Goal: Navigation & Orientation: Find specific page/section

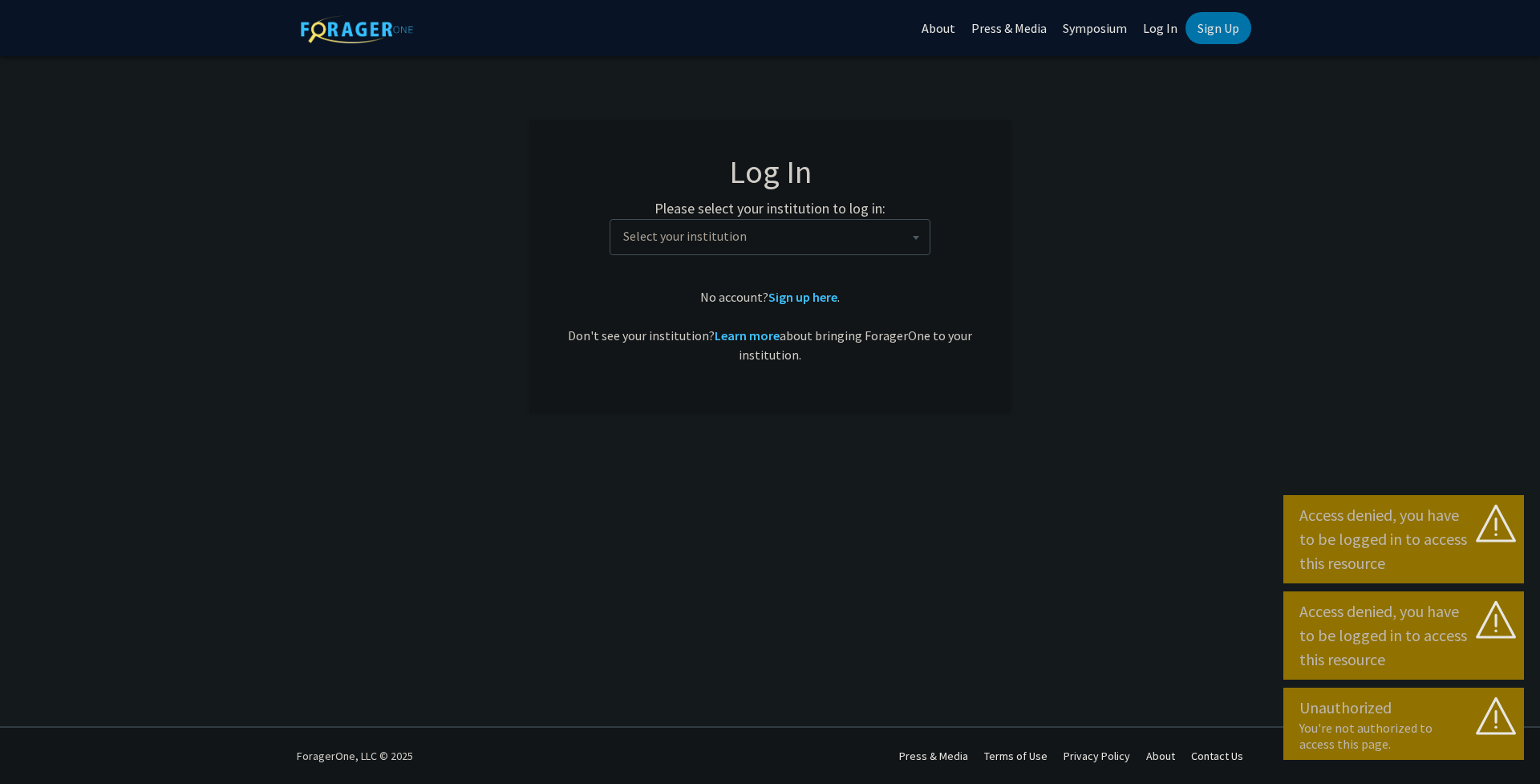
click at [782, 242] on span "Select your institution" at bounding box center [773, 236] width 313 height 33
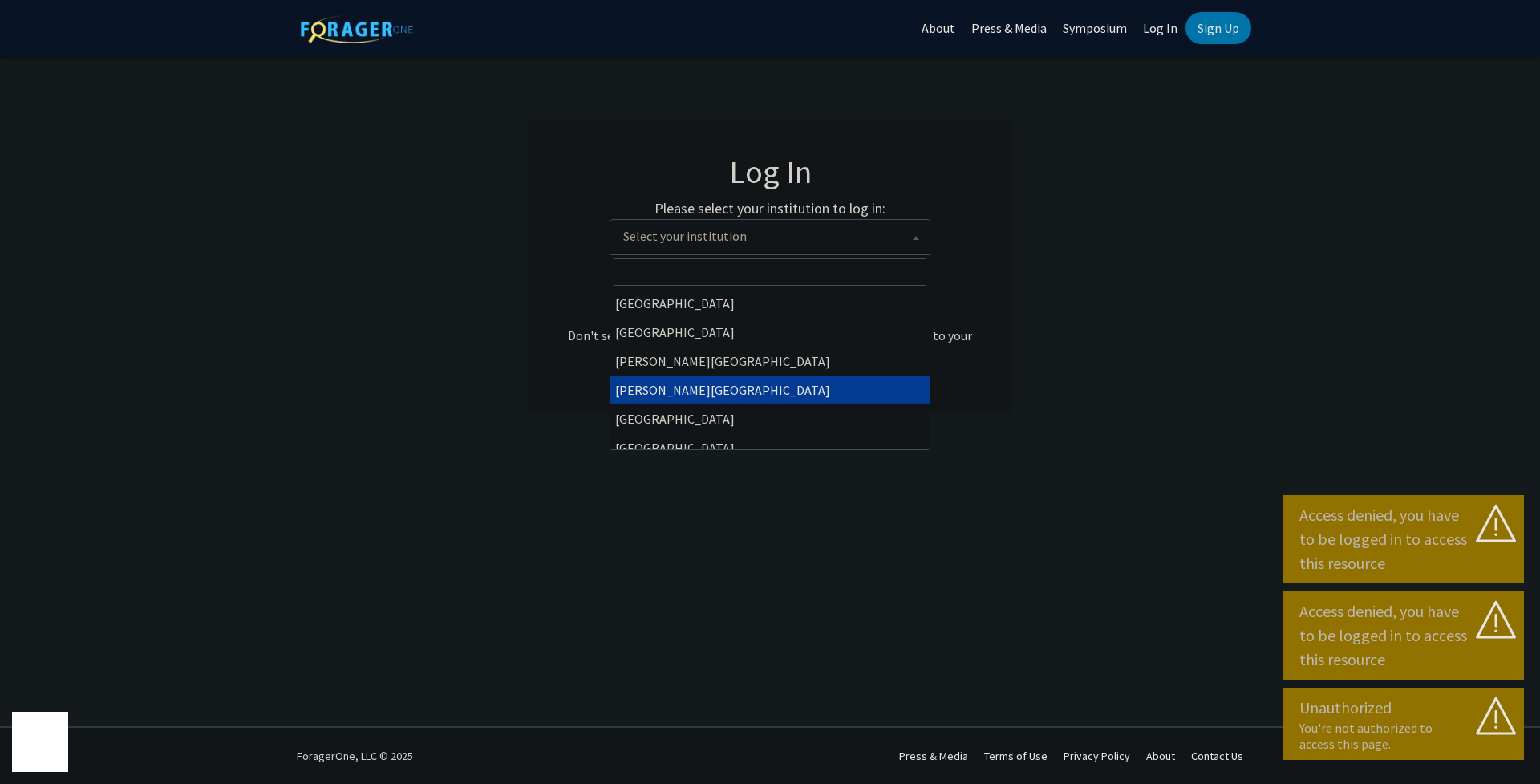
select select "6"
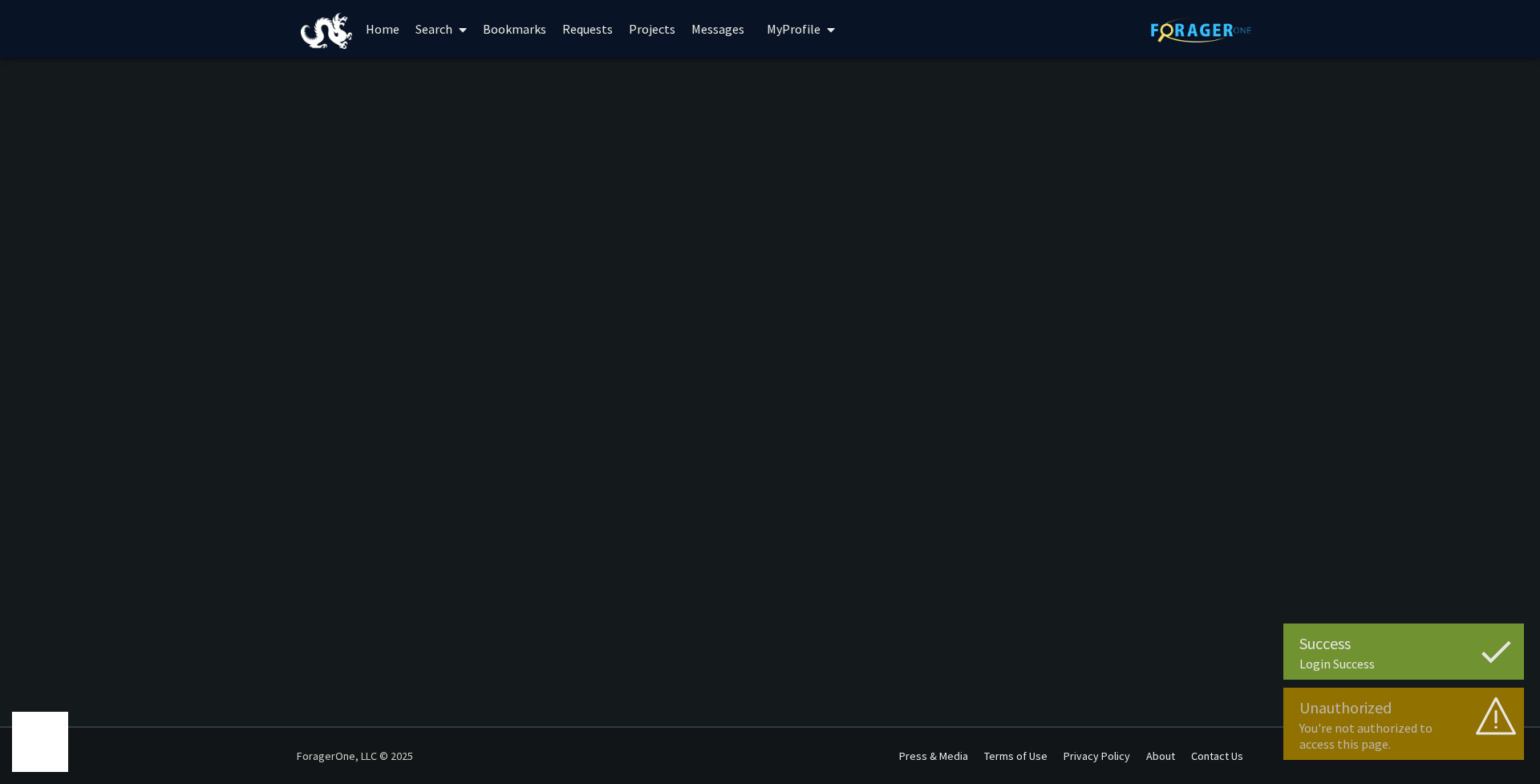
click at [501, 32] on link "Bookmarks" at bounding box center [515, 29] width 80 height 56
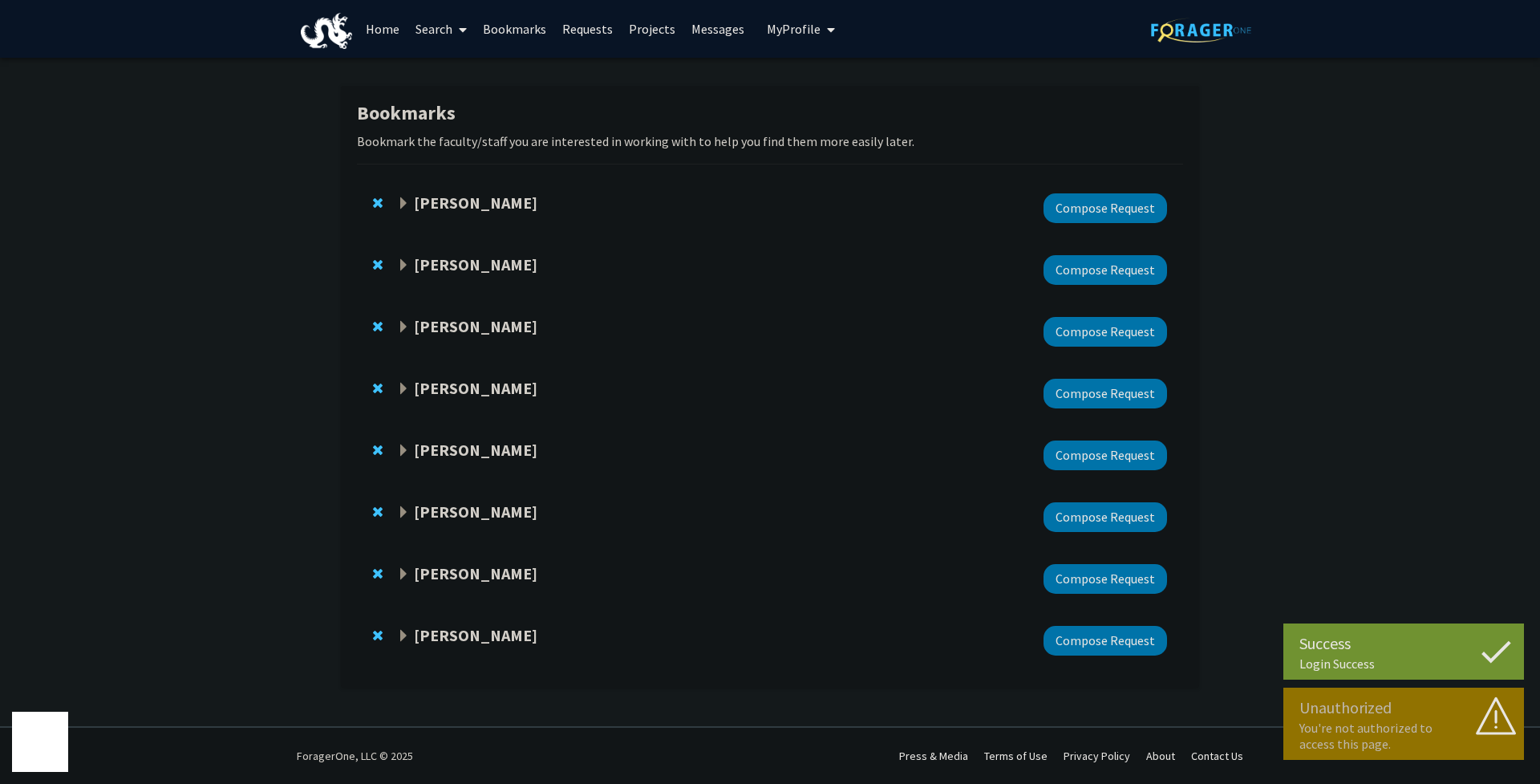
click at [435, 267] on strong "[PERSON_NAME]" at bounding box center [476, 264] width 124 height 20
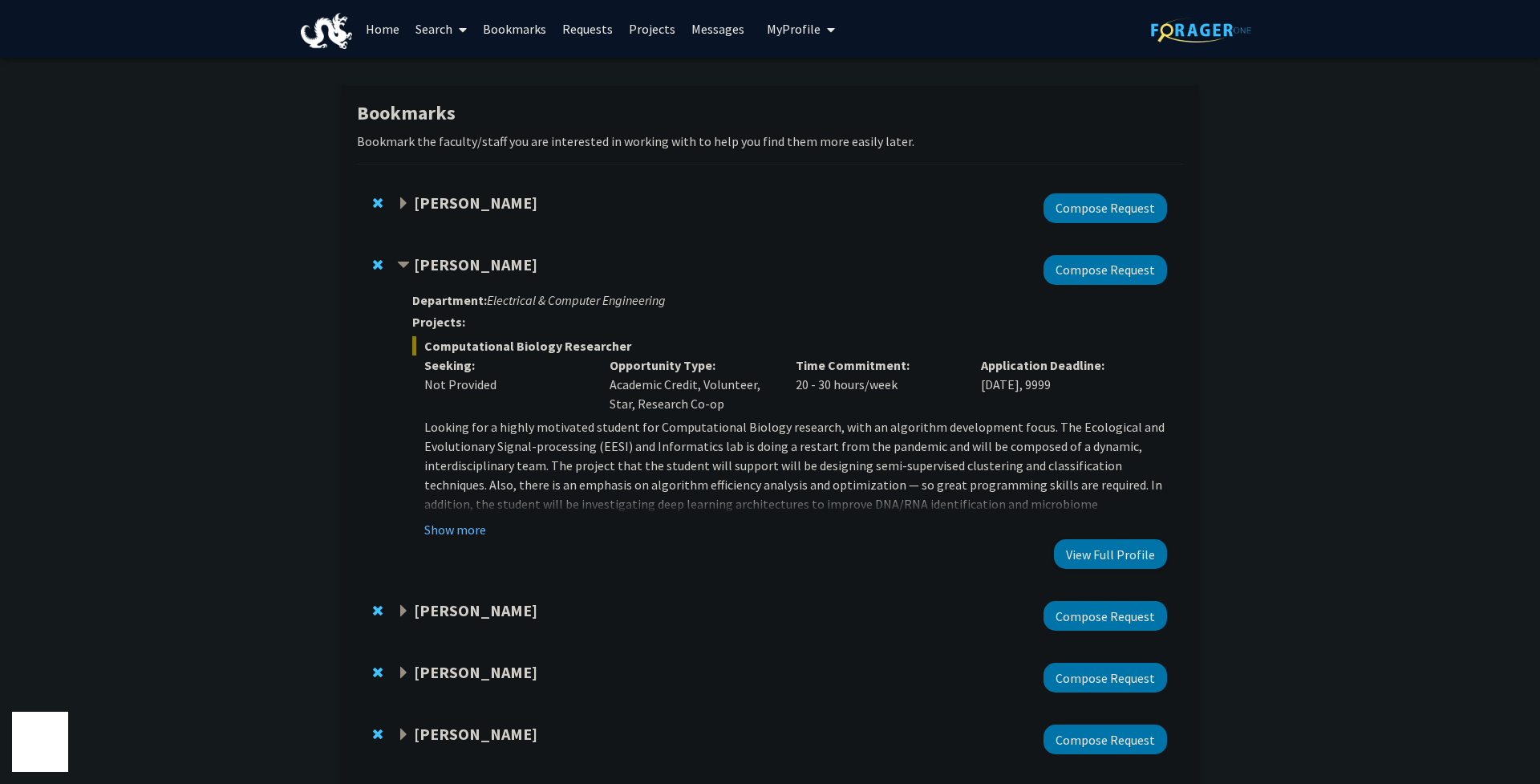
click at [453, 528] on button "Show more" at bounding box center [455, 529] width 62 height 19
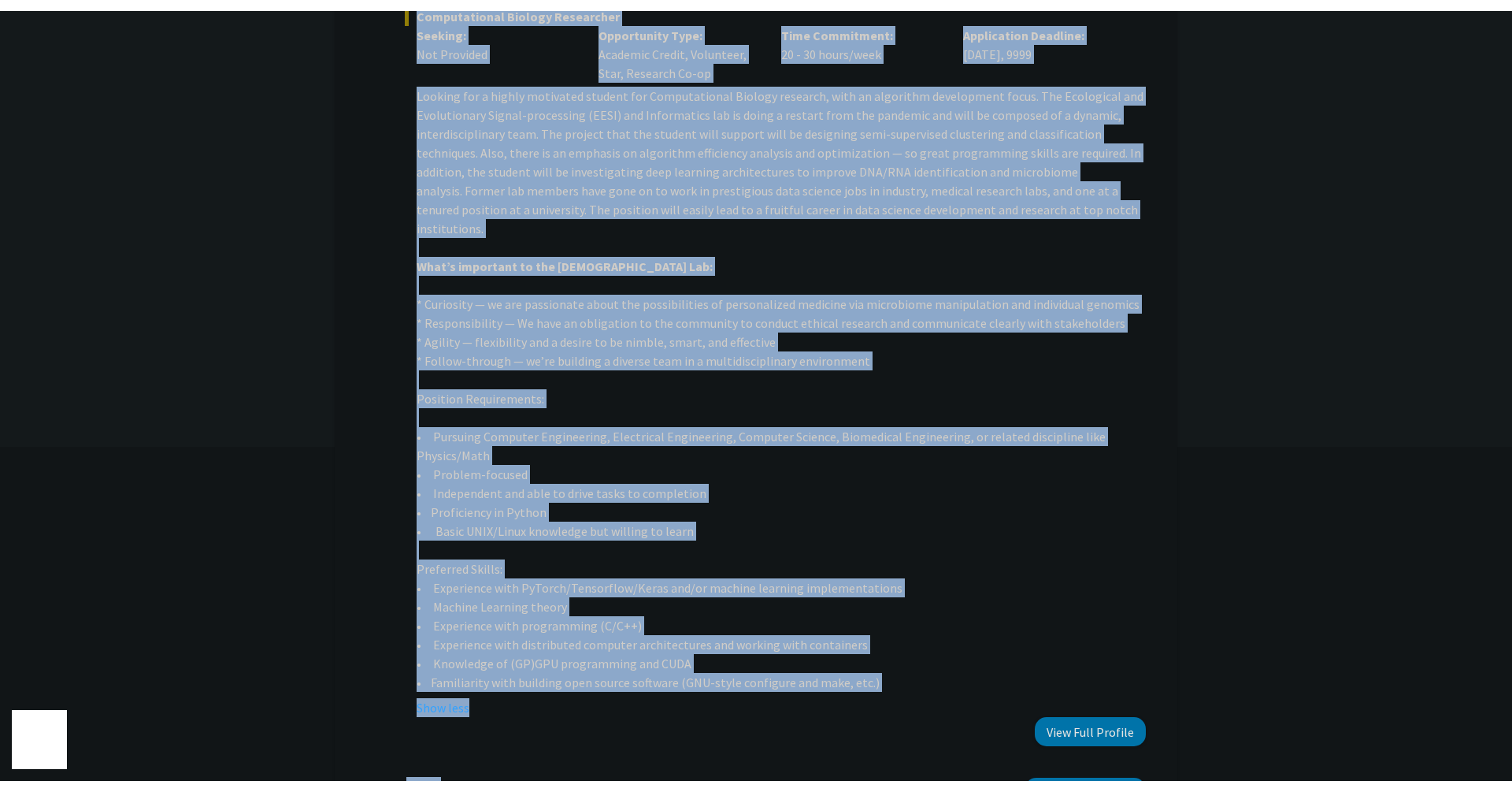
scroll to position [375, 0]
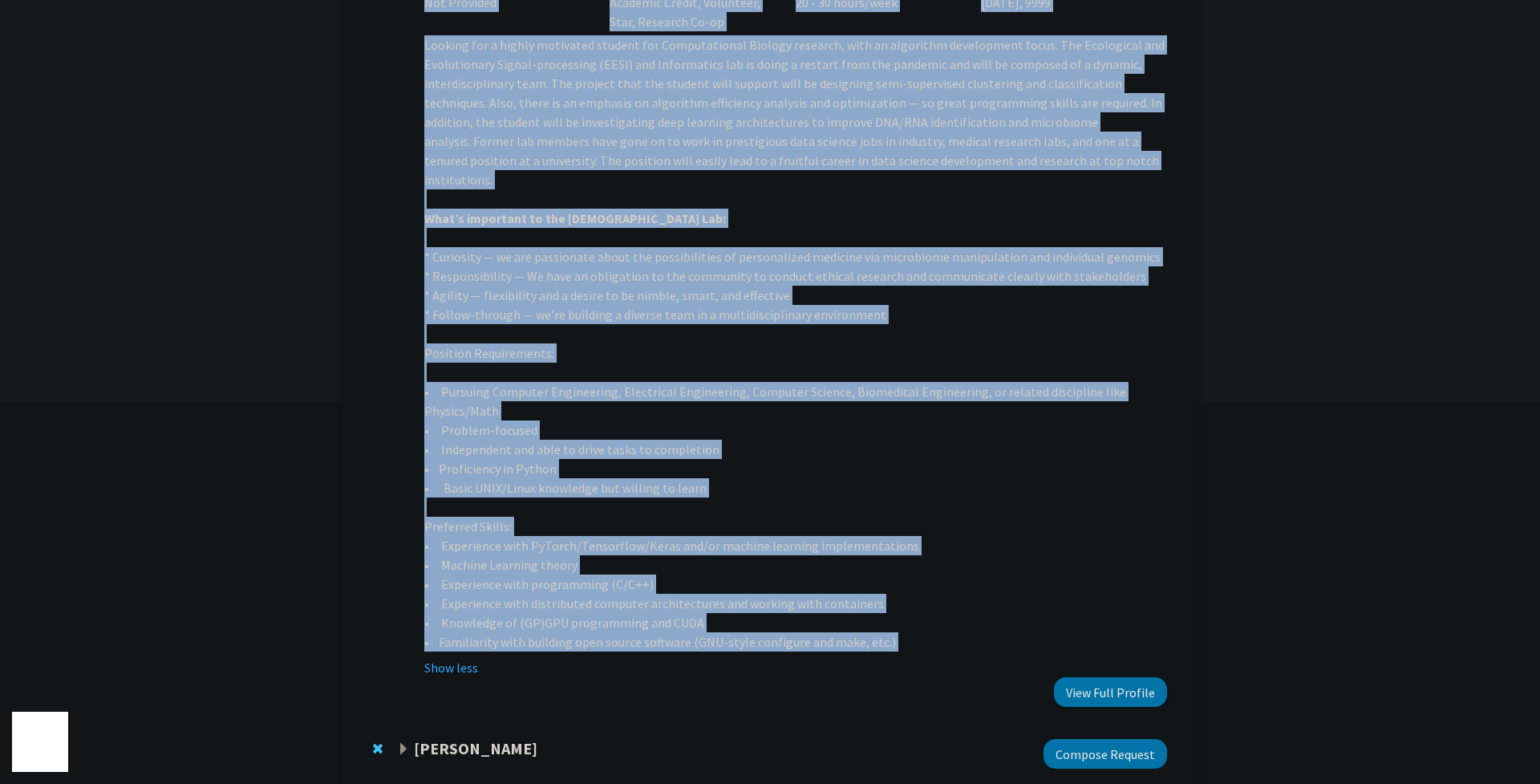
drag, startPoint x: 413, startPoint y: 125, endPoint x: 904, endPoint y: 634, distance: 707.2
click at [904, 634] on div "Department: Electrical & Computer Engineering Projects: Computational Biology R…" at bounding box center [790, 304] width 755 height 803
copy div "Loremipsum: Dolorsitam & Consecte Adipiscinge Seddoeiu: Temporincidid Utlabor E…"
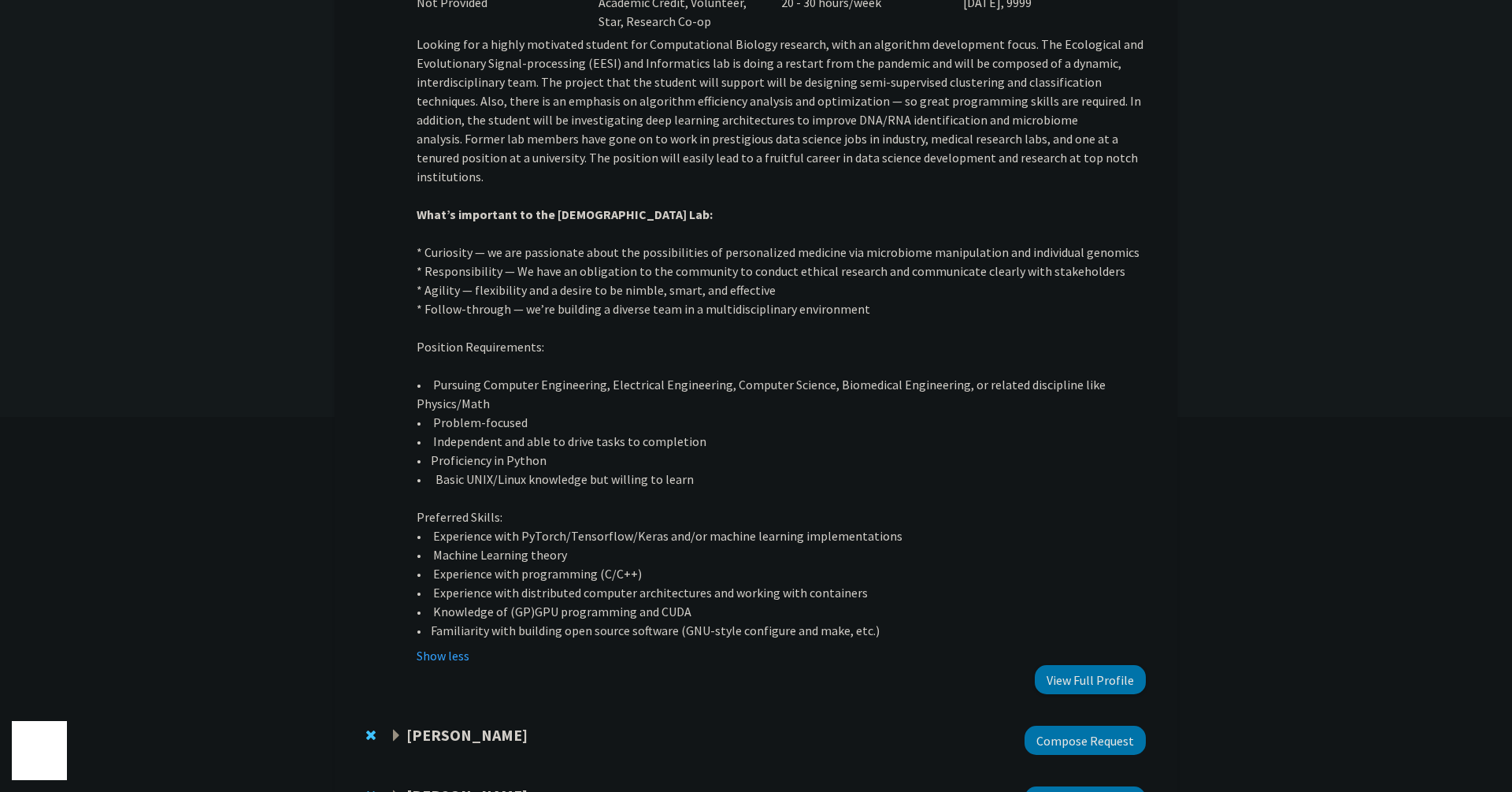
click at [294, 160] on div "Bookmarks Bookmark the faculty/staff you are interested in working with to help…" at bounding box center [756, 403] width 1512 height 1444
click at [339, 84] on div "[PERSON_NAME] Compose Request [PERSON_NAME] Compose Request Department: Electri…" at bounding box center [756, 437] width 835 height 1274
